Goal: Information Seeking & Learning: Learn about a topic

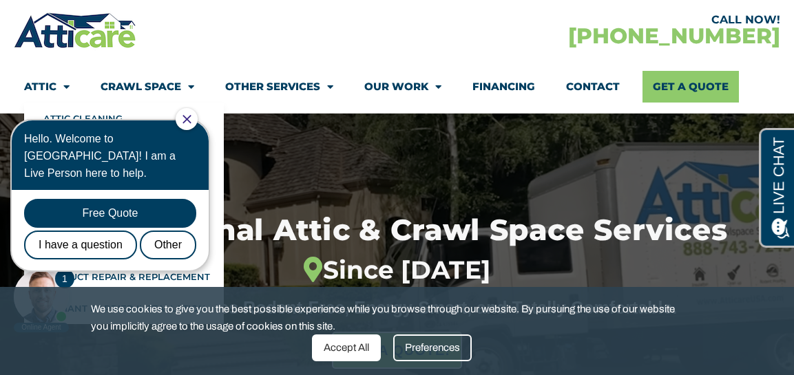
scroll to position [75, 0]
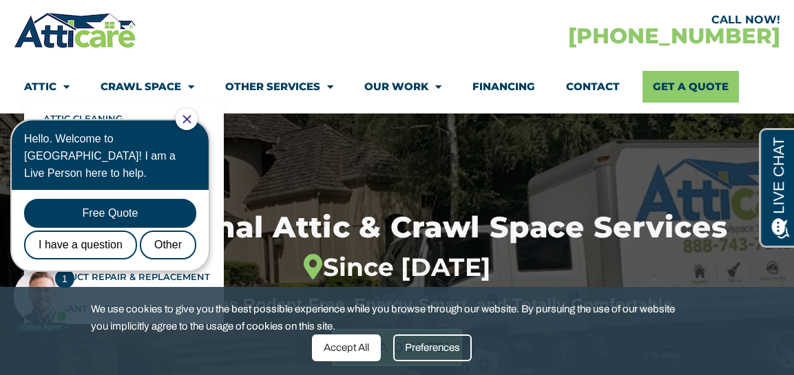
click at [67, 86] on span "Menu" at bounding box center [62, 87] width 13 height 24
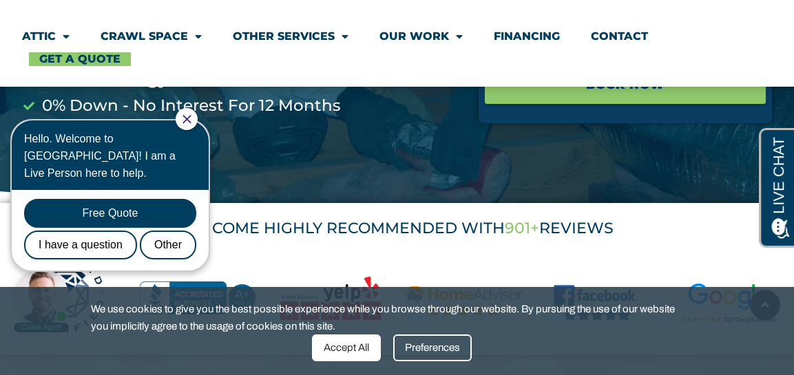
scroll to position [428, 0]
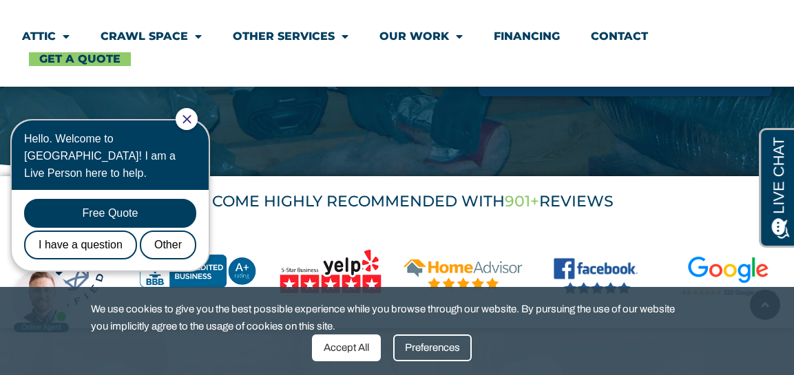
click at [353, 225] on div "WE COME HIGHLY RECOMMENDED WITH 901+ REVIEWS" at bounding box center [397, 201] width 794 height 51
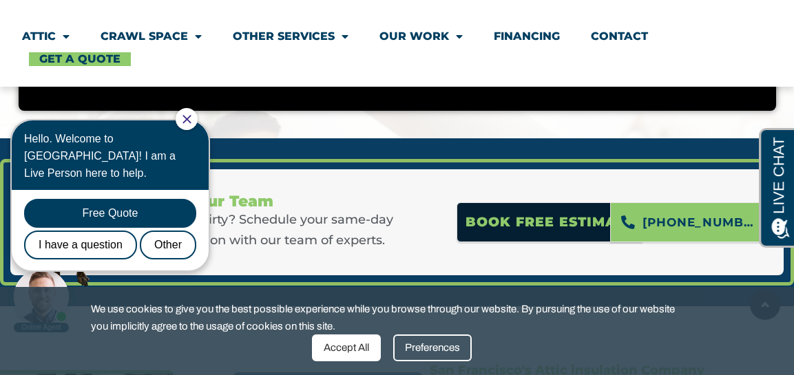
scroll to position [3680, 0]
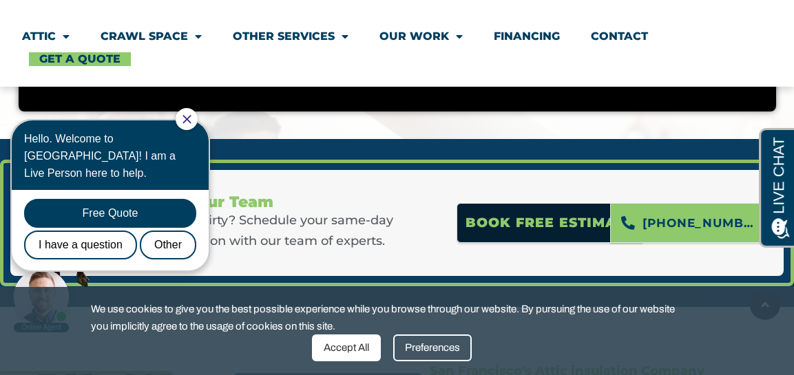
click at [191, 116] on div at bounding box center [187, 119] width 22 height 22
click at [191, 117] on icon "Close Chat" at bounding box center [186, 119] width 8 height 8
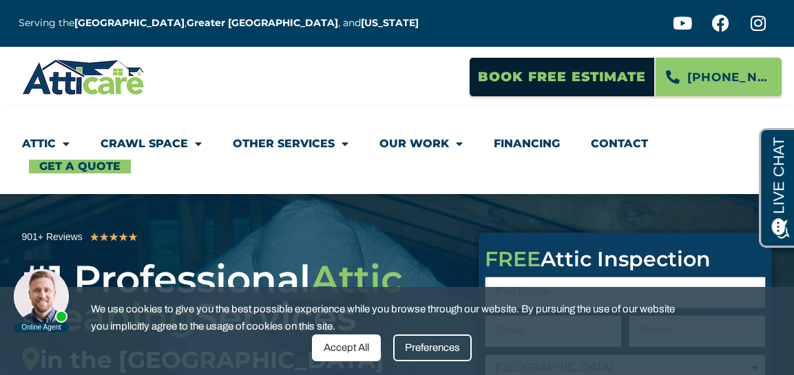
scroll to position [0, 0]
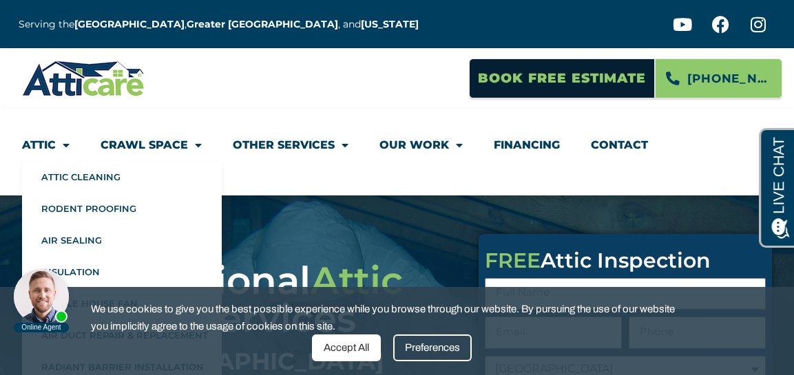
click at [66, 144] on span "Menu" at bounding box center [63, 145] width 14 height 25
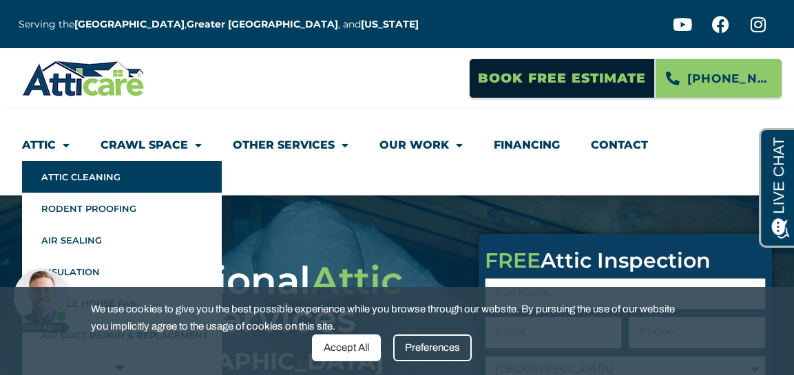
click at [117, 176] on link "Attic Cleaning" at bounding box center [122, 177] width 200 height 32
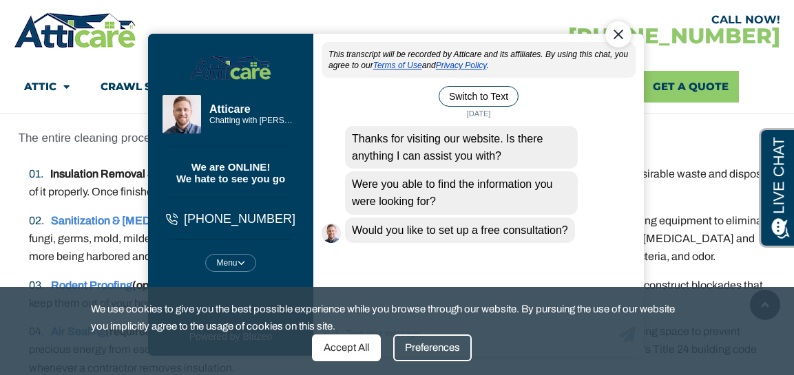
click at [384, 262] on div "This transcript will be recorded by Atticare and its affiliates. By using this …" at bounding box center [478, 177] width 331 height 271
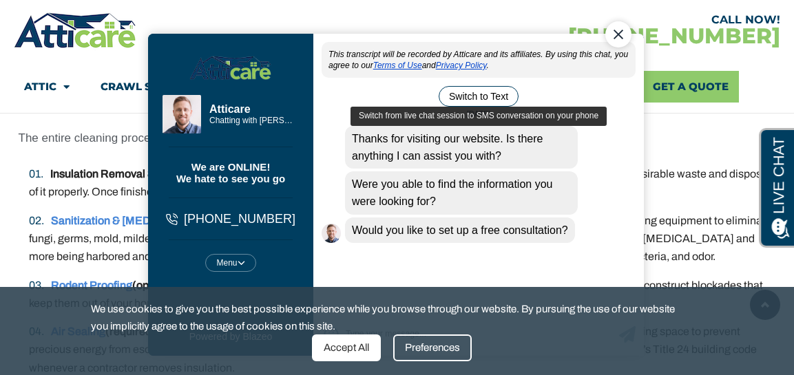
click at [480, 94] on button "Switch to Text" at bounding box center [478, 96] width 80 height 21
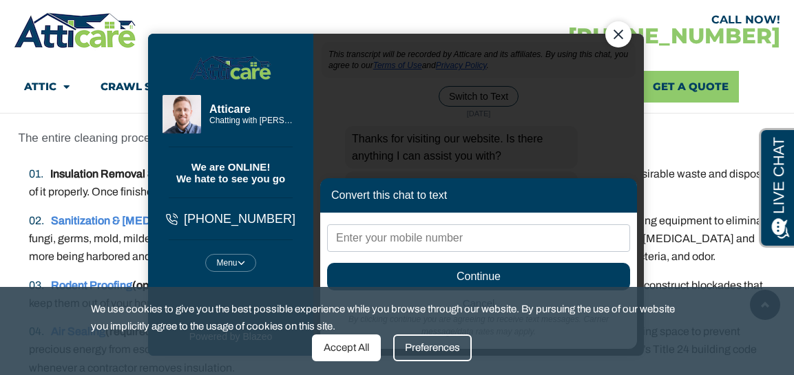
click at [360, 240] on input "text" at bounding box center [477, 239] width 303 height 28
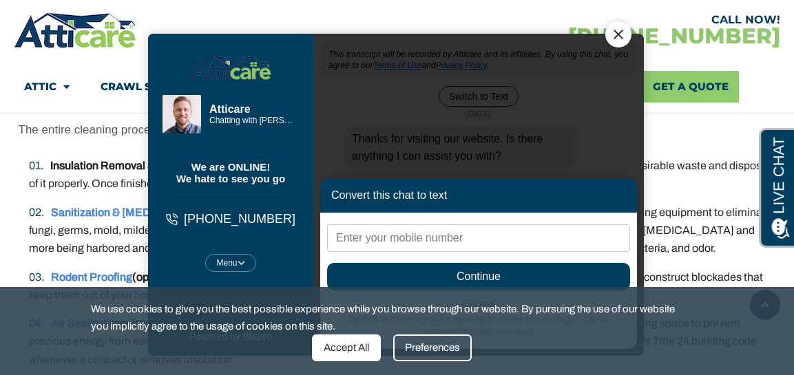
scroll to position [2693, 0]
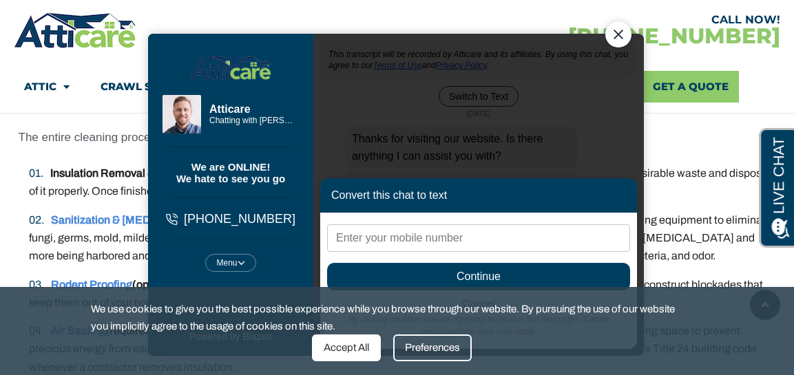
click at [614, 36] on div "Close Chat" at bounding box center [618, 34] width 26 height 26
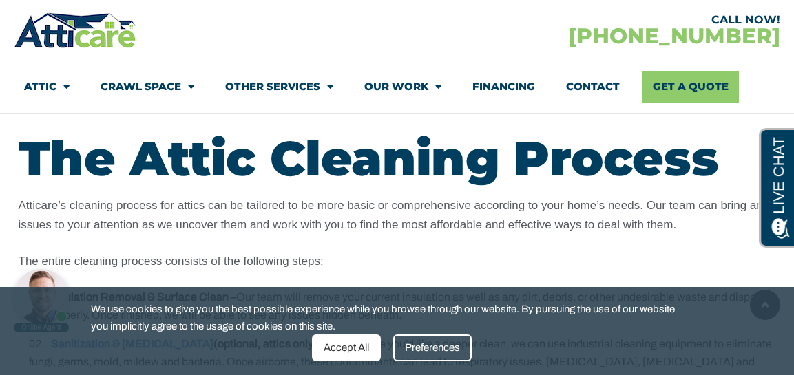
scroll to position [2560, 0]
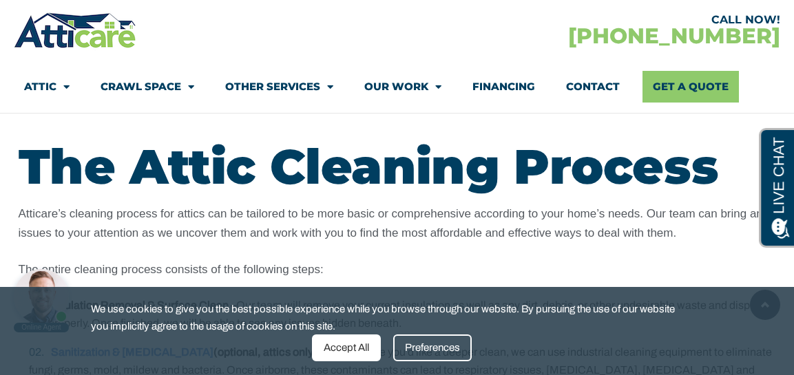
drag, startPoint x: 26, startPoint y: 174, endPoint x: 34, endPoint y: 185, distance: 13.4
click at [34, 185] on h2 "The Attic Cleaning Process" at bounding box center [398, 167] width 758 height 48
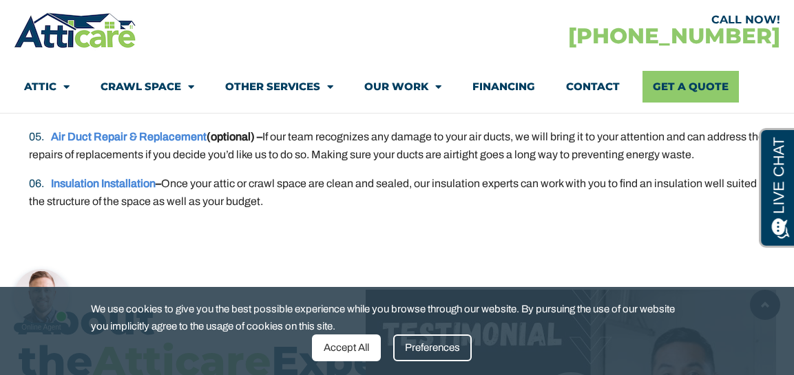
scroll to position [2954, 0]
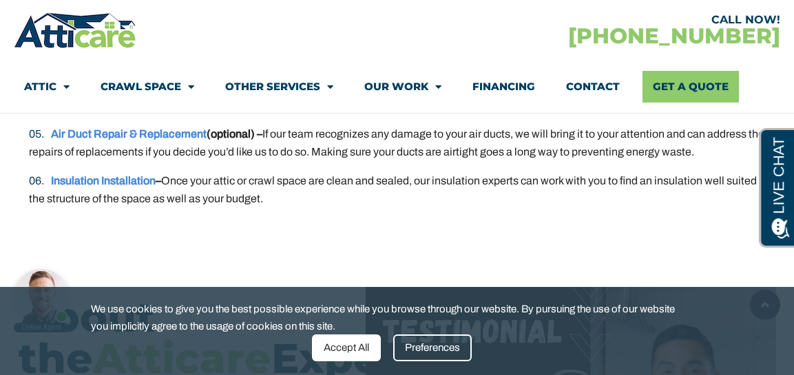
drag, startPoint x: 20, startPoint y: 210, endPoint x: 64, endPoint y: 244, distance: 55.5
copy div "Atticare’s cleaning process for attics can be tailored to be more basic or comp…"
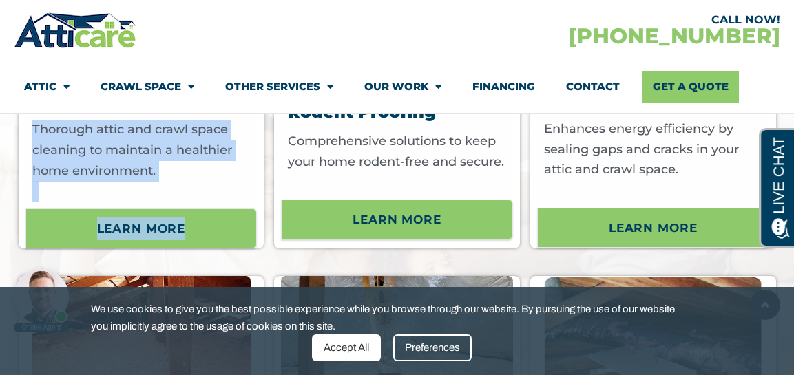
scroll to position [4338, 0]
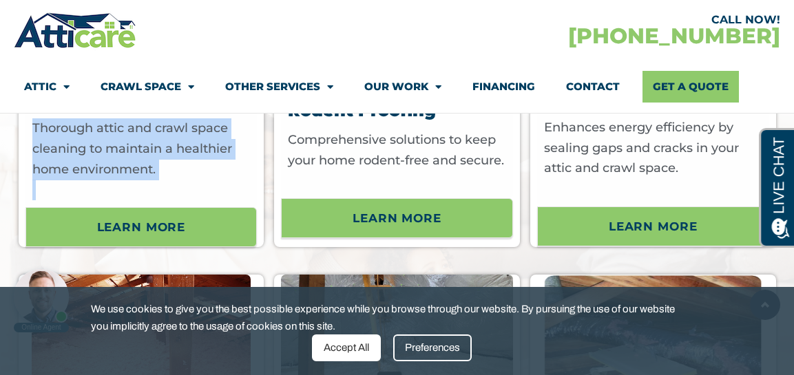
drag, startPoint x: 34, startPoint y: 230, endPoint x: 206, endPoint y: 220, distance: 171.7
click at [206, 200] on div "Cleaning & Sanitation Thorough attic and crawl space cleaning to maintain a hea…" at bounding box center [143, 145] width 222 height 110
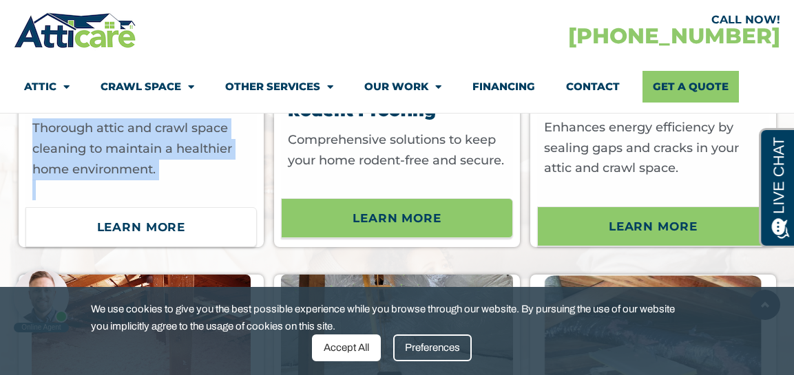
click at [176, 239] on span "Learn More" at bounding box center [141, 227] width 89 height 23
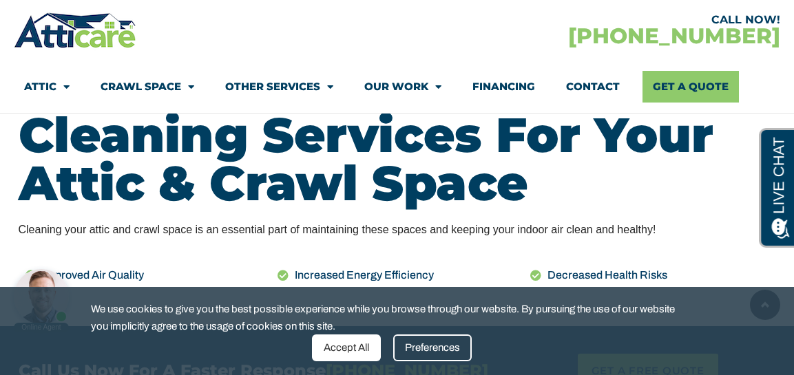
scroll to position [608, 0]
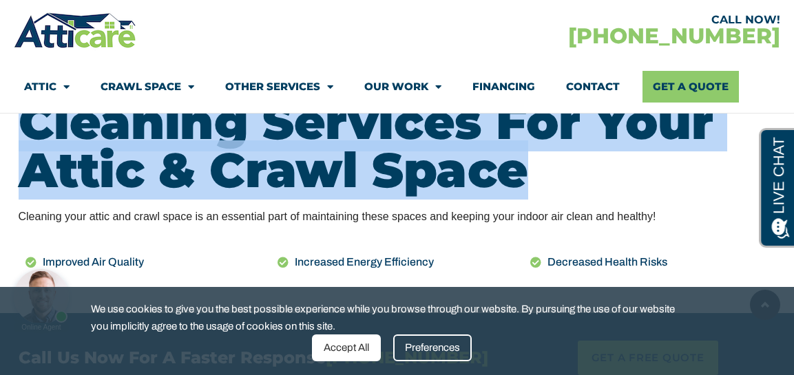
drag, startPoint x: 21, startPoint y: 128, endPoint x: 525, endPoint y: 194, distance: 509.0
click at [525, 194] on h2 "Cleaning Services For Your Attic & Crawl Space" at bounding box center [398, 146] width 758 height 96
copy h2 "Cleaning Services For Your Attic & Crawl Space"
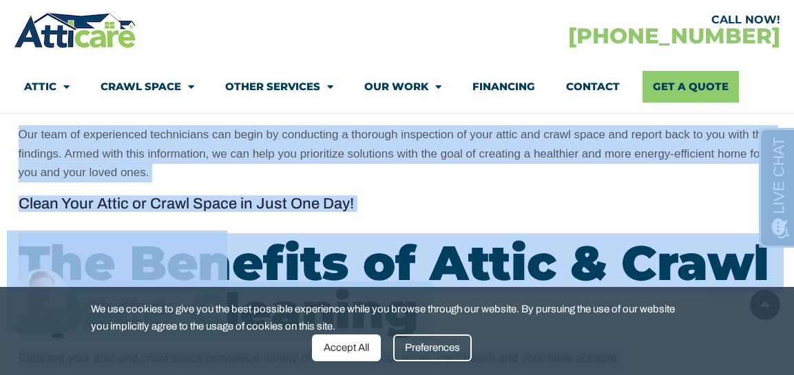
scroll to position [1378, 0]
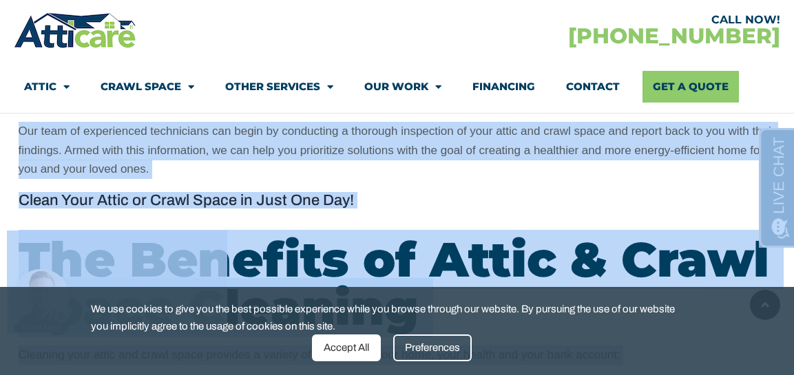
drag, startPoint x: 25, startPoint y: 417, endPoint x: 103, endPoint y: 236, distance: 196.8
copy p "One of the most effective ways to maintain your indoor air quality and extend t…"
